Goal: Information Seeking & Learning: Learn about a topic

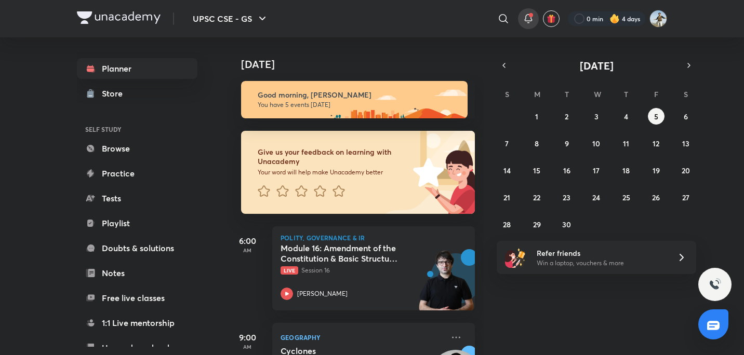
click at [527, 15] on icon at bounding box center [528, 18] width 7 height 6
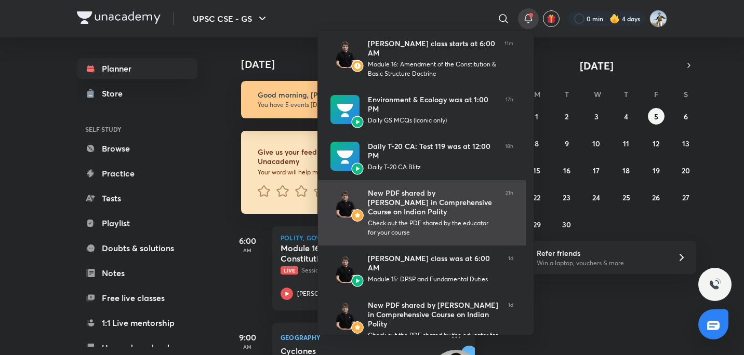
click at [436, 209] on div "New PDF shared by Sarmad Mehraj in Comprehensive Course on Indian Polity" at bounding box center [432, 203] width 129 height 28
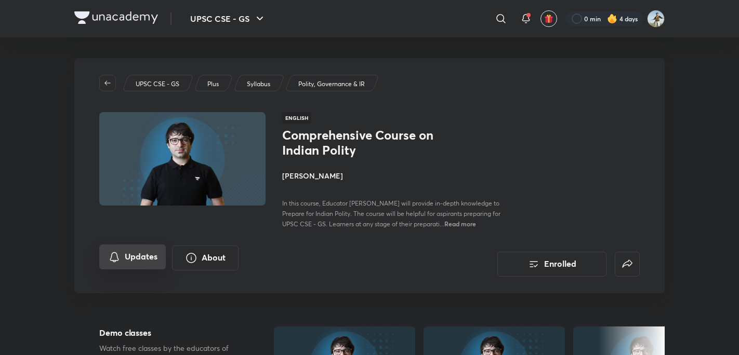
click at [140, 258] on button "Updates" at bounding box center [132, 257] width 67 height 25
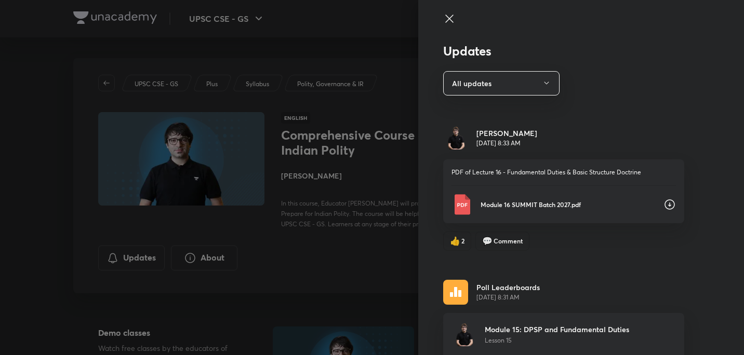
click at [663, 202] on icon at bounding box center [669, 204] width 12 height 12
click at [369, 150] on div at bounding box center [372, 177] width 744 height 355
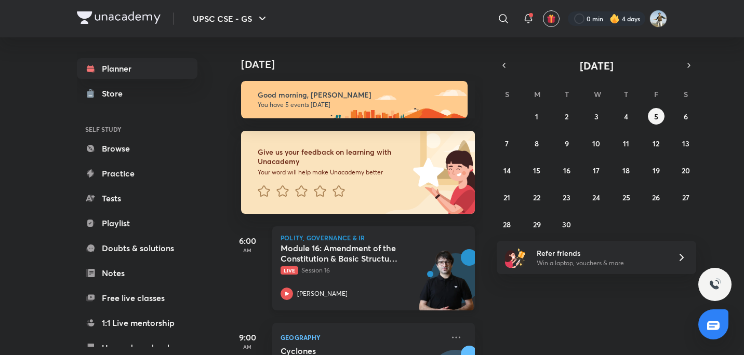
click at [373, 252] on h5 "Module 16: Amendment of the Constitution & Basic Structure Doctrine" at bounding box center [345, 253] width 129 height 21
